Goal: Information Seeking & Learning: Find contact information

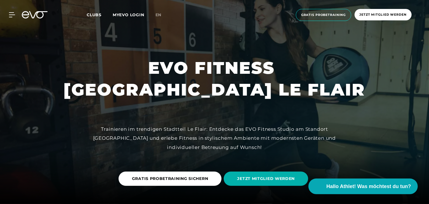
scroll to position [1782, 0]
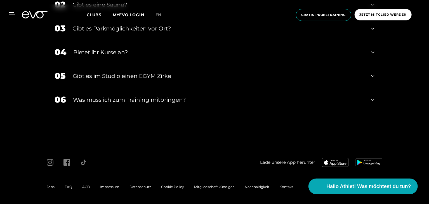
click at [103, 187] on span "Impressum" at bounding box center [110, 187] width 20 height 4
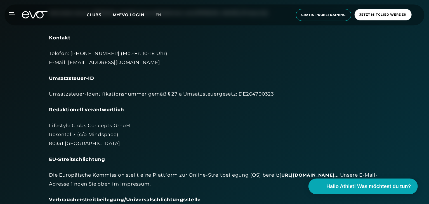
scroll to position [112, 0]
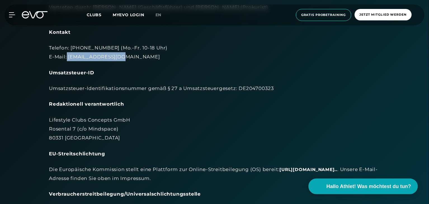
drag, startPoint x: 66, startPoint y: 57, endPoint x: 127, endPoint y: 56, distance: 60.7
click at [119, 60] on div "Telefon: [PHONE_NUMBER] (Mo.-Fr. 10-18 Uhr) E-Mail: [EMAIL_ADDRESS][DOMAIN_NAME]" at bounding box center [214, 52] width 331 height 18
copy div "[EMAIL_ADDRESS][DOMAIN_NAME]"
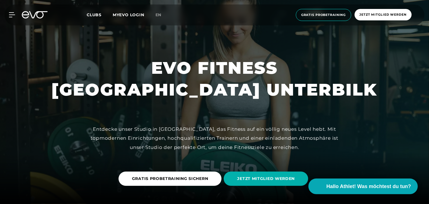
scroll to position [2022, 0]
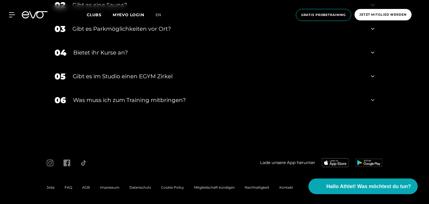
click at [108, 187] on span "Impressum" at bounding box center [110, 187] width 20 height 4
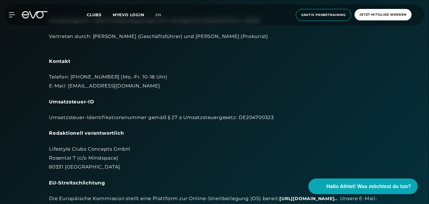
scroll to position [84, 0]
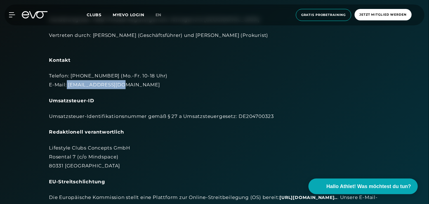
drag, startPoint x: 67, startPoint y: 86, endPoint x: 123, endPoint y: 88, distance: 56.0
click at [123, 88] on div "Telefon: [PHONE_NUMBER] (Mo.-Fr. 10-18 Uhr) E-Mail: [EMAIL_ADDRESS][DOMAIN_NAME]" at bounding box center [214, 80] width 331 height 18
copy div "[EMAIL_ADDRESS][DOMAIN_NAME]"
click at [325, 0] on div "MyEVO Login Über EVO Mitgliedschaften Probetraining TAGESPASS EVO Studios Düsse…" at bounding box center [214, 15] width 429 height 30
